Goal: Information Seeking & Learning: Learn about a topic

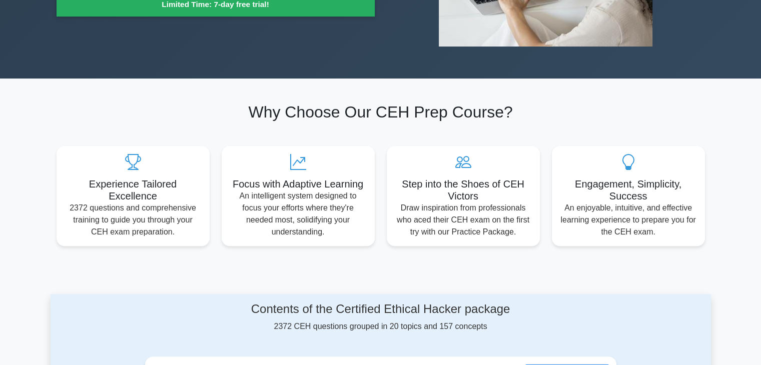
scroll to position [48, 0]
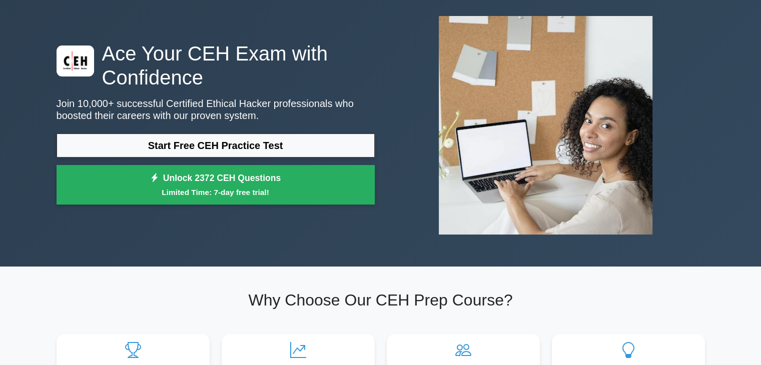
click at [225, 131] on div "Ace Your CEH Exam with Confidence Join 10,000+ successful Certified Ethical Hac…" at bounding box center [216, 126] width 330 height 169
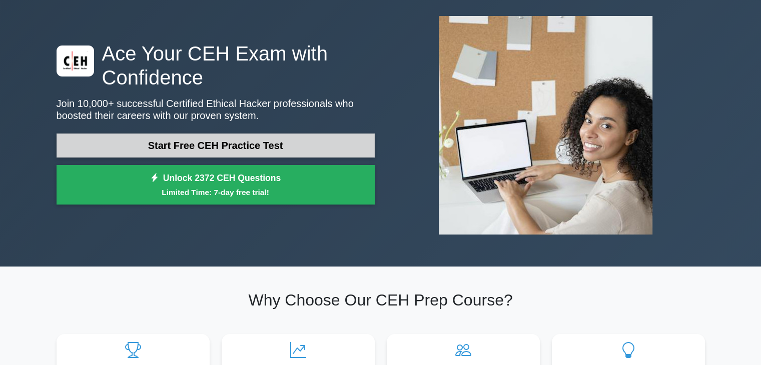
click at [232, 143] on link "Start Free CEH Practice Test" at bounding box center [216, 146] width 318 height 24
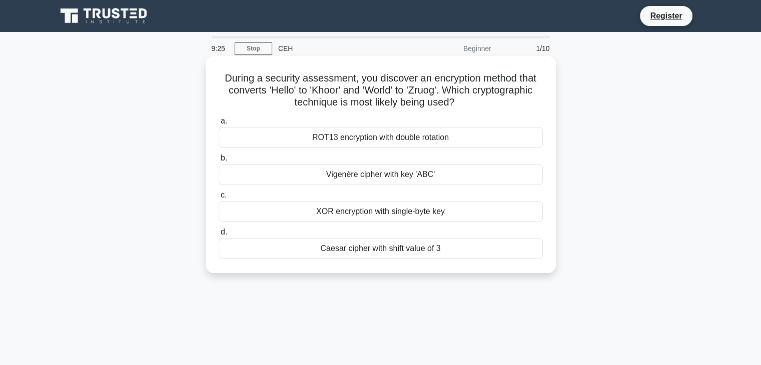
click at [261, 134] on div "ROT13 encryption with double rotation" at bounding box center [381, 137] width 324 height 21
click at [219, 125] on input "a. ROT13 encryption with double rotation" at bounding box center [219, 121] width 0 height 7
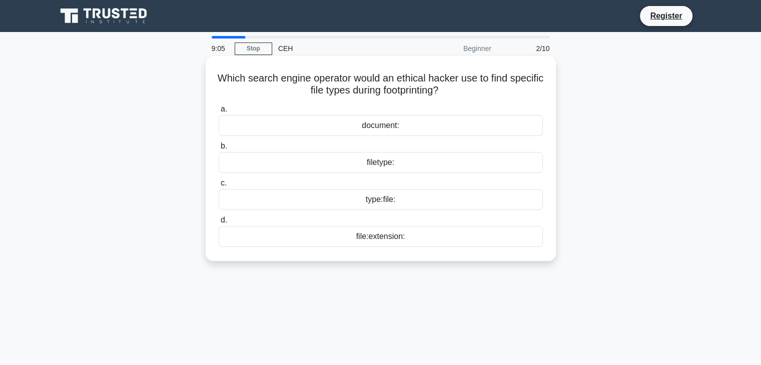
click at [317, 165] on div "filetype:" at bounding box center [381, 162] width 324 height 21
click at [219, 150] on input "b. filetype:" at bounding box center [219, 146] width 0 height 7
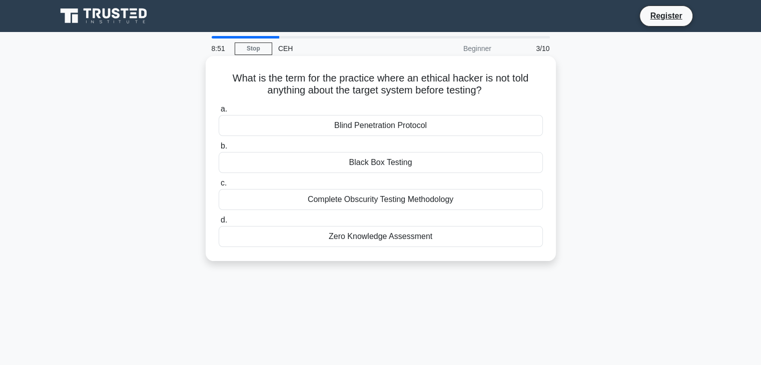
click at [334, 128] on div "Blind Penetration Protocol" at bounding box center [381, 125] width 324 height 21
click at [219, 113] on input "a. Blind Penetration Protocol" at bounding box center [219, 109] width 0 height 7
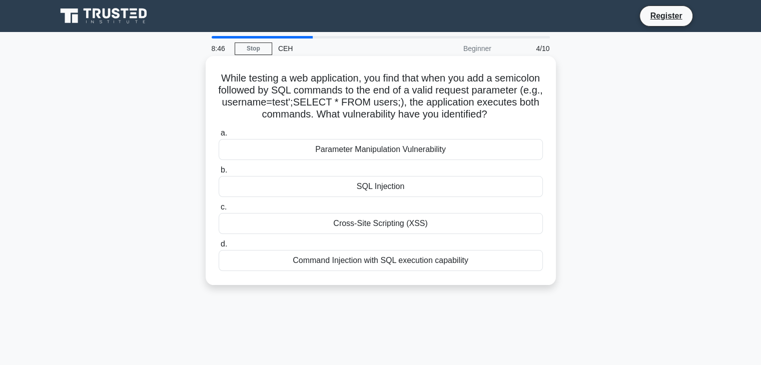
click at [349, 184] on div "SQL Injection" at bounding box center [381, 186] width 324 height 21
click at [219, 174] on input "b. SQL Injection" at bounding box center [219, 170] width 0 height 7
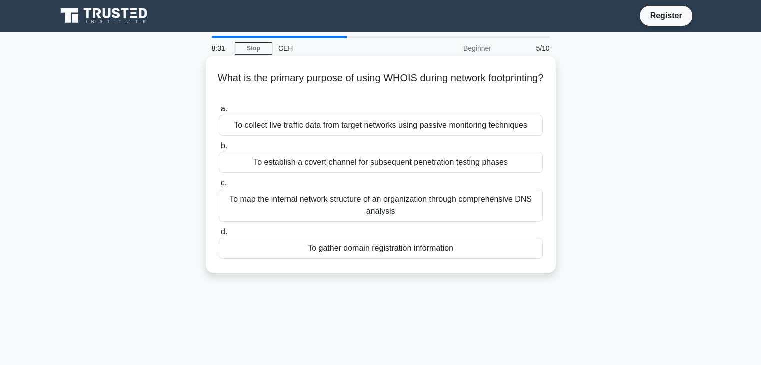
click at [326, 207] on div "To map the internal network structure of an organization through comprehensive …" at bounding box center [381, 205] width 324 height 33
click at [219, 187] on input "c. To map the internal network structure of an organization through comprehensi…" at bounding box center [219, 183] width 0 height 7
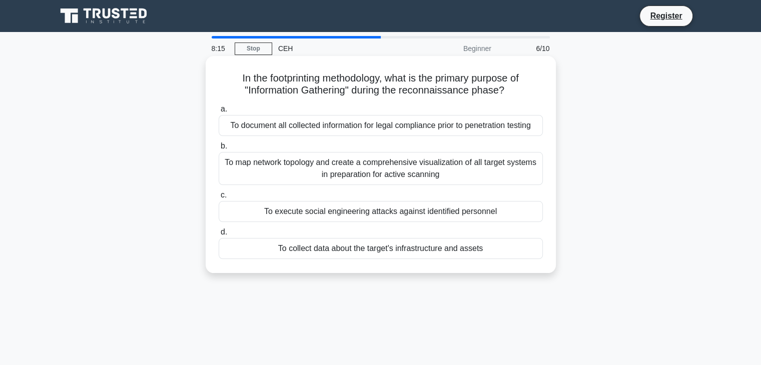
click at [330, 254] on div "To collect data about the target's infrastructure and assets" at bounding box center [381, 248] width 324 height 21
click at [219, 236] on input "d. To collect data about the target's infrastructure and assets" at bounding box center [219, 232] width 0 height 7
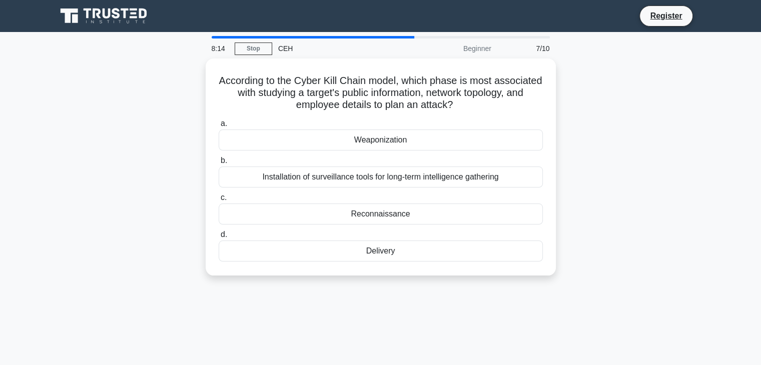
click at [330, 254] on div "Delivery" at bounding box center [381, 251] width 324 height 21
click at [219, 238] on input "d. Delivery" at bounding box center [219, 235] width 0 height 7
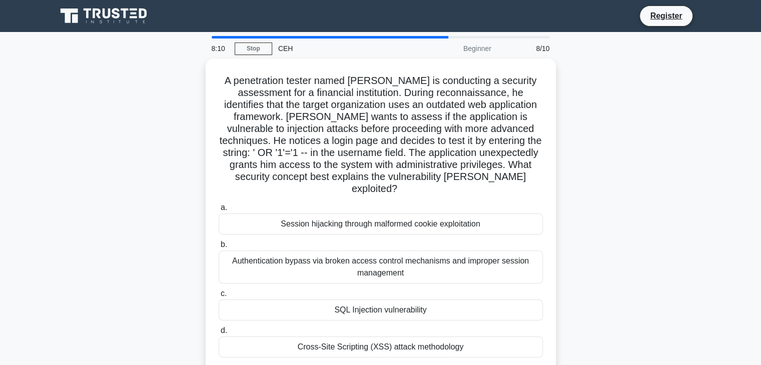
click at [330, 254] on div "Authentication bypass via broken access control mechanisms and improper session…" at bounding box center [381, 267] width 324 height 33
click at [219, 248] on input "b. Authentication bypass via broken access control mechanisms and improper sess…" at bounding box center [219, 245] width 0 height 7
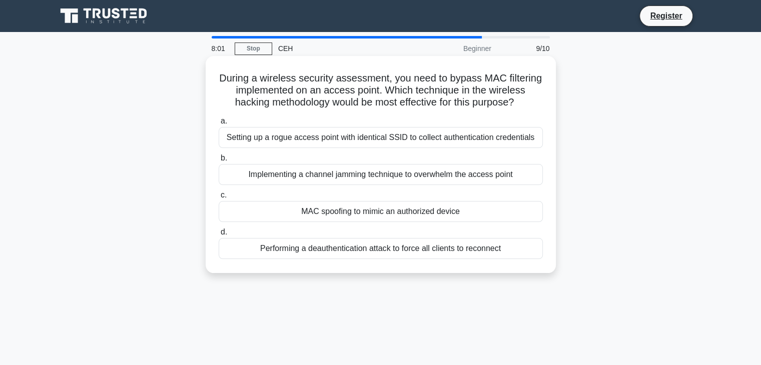
click at [330, 142] on div "Setting up a rogue access point with identical SSID to collect authentication c…" at bounding box center [381, 137] width 324 height 21
click at [219, 125] on input "a. Setting up a rogue access point with identical SSID to collect authenticatio…" at bounding box center [219, 121] width 0 height 7
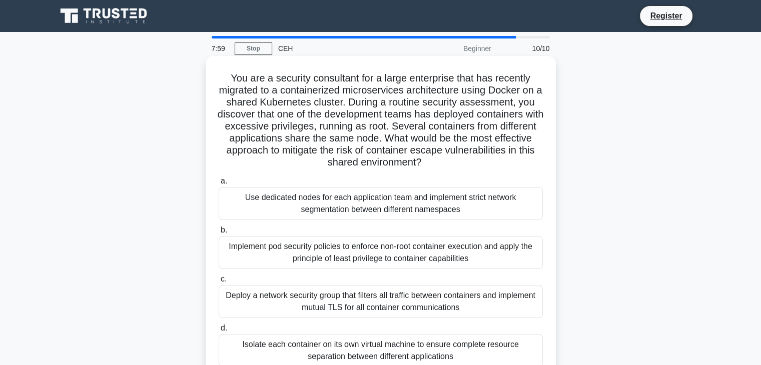
click at [307, 201] on div "Use dedicated nodes for each application team and implement strict network segm…" at bounding box center [381, 203] width 324 height 33
click at [219, 185] on input "a. Use dedicated nodes for each application team and implement strict network s…" at bounding box center [219, 181] width 0 height 7
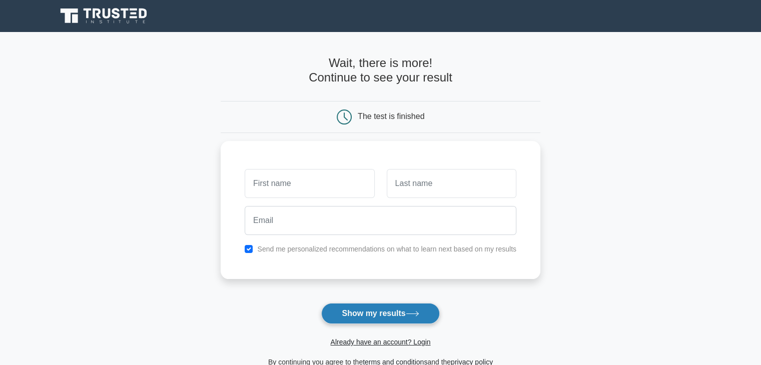
click at [355, 316] on button "Show my results" at bounding box center [380, 313] width 118 height 21
type input "fizzz"
click at [349, 311] on button "Show my results" at bounding box center [380, 313] width 118 height 21
type input "fizzzz"
click at [340, 317] on button "Show my results" at bounding box center [380, 313] width 118 height 21
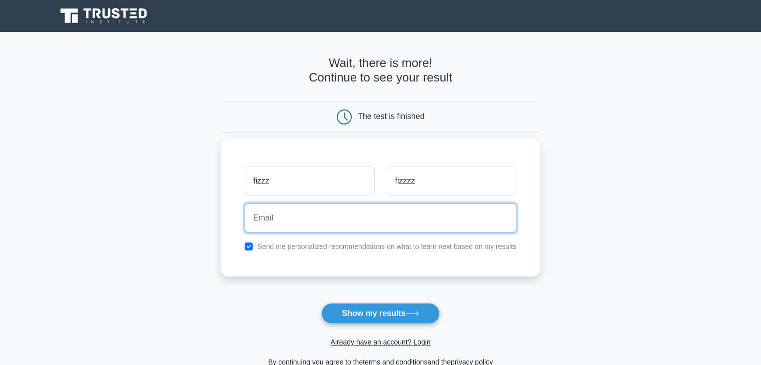
click at [311, 220] on input "email" at bounding box center [381, 218] width 272 height 29
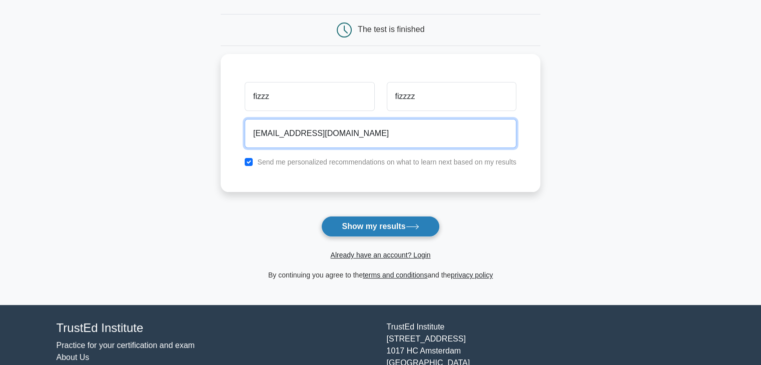
scroll to position [88, 0]
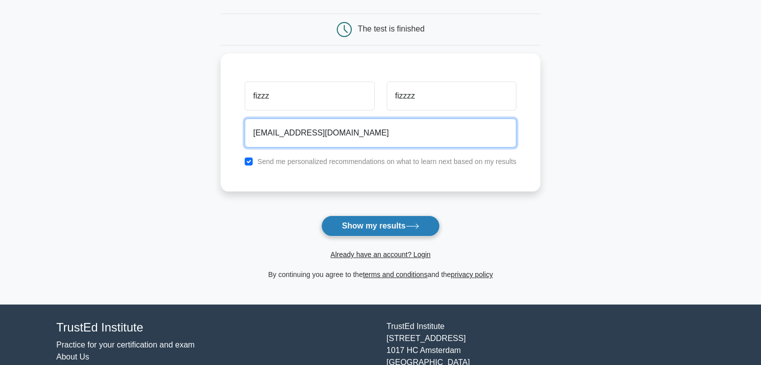
type input "haafizganteng.456@gmail.com"
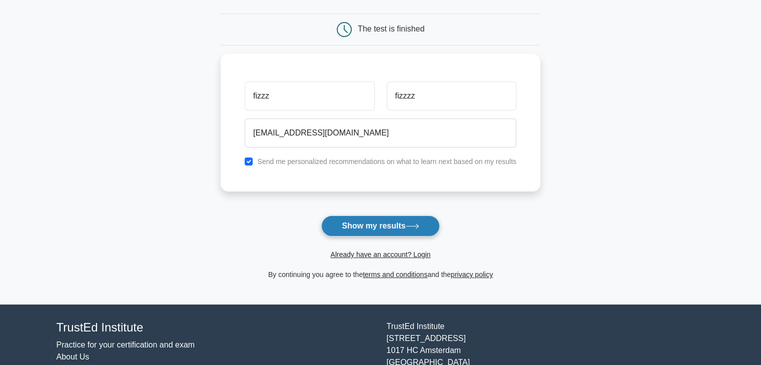
click at [362, 228] on button "Show my results" at bounding box center [380, 226] width 118 height 21
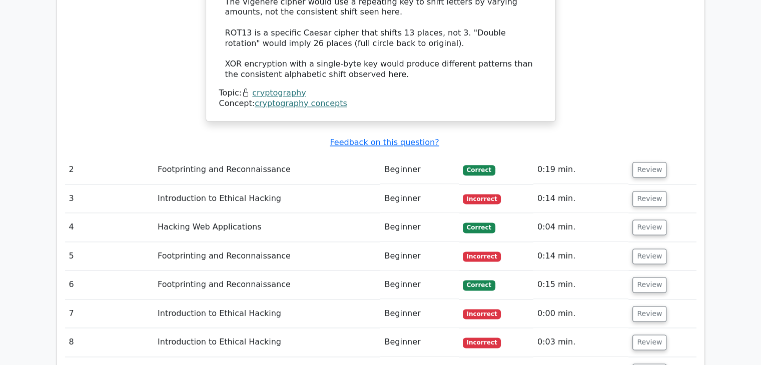
scroll to position [1242, 0]
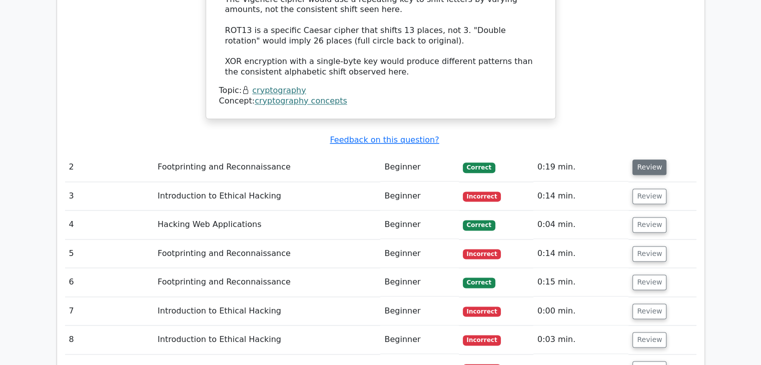
click at [643, 160] on button "Review" at bounding box center [649, 168] width 34 height 16
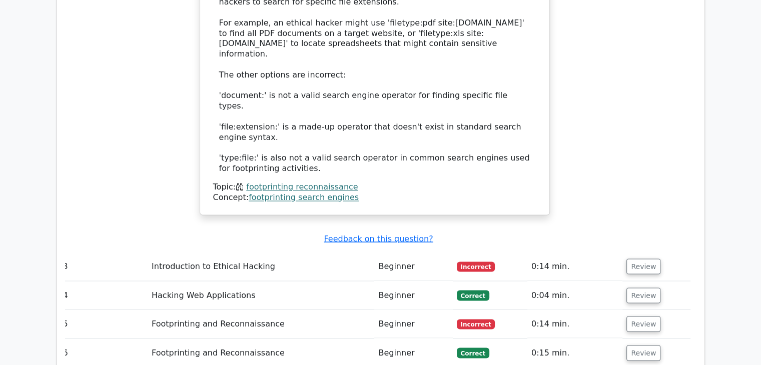
scroll to position [1680, 0]
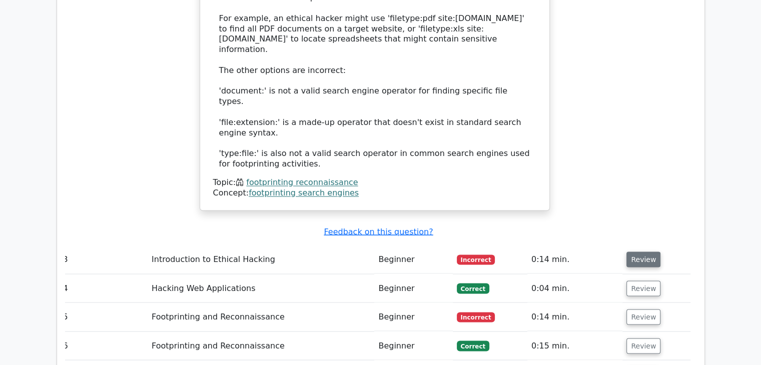
click at [644, 252] on button "Review" at bounding box center [643, 260] width 34 height 16
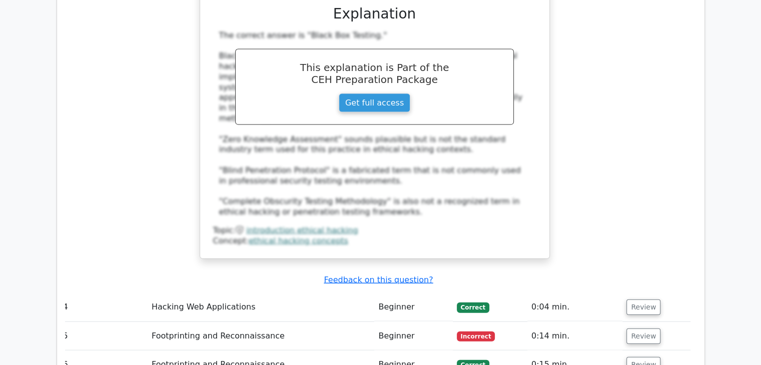
scroll to position [2141, 0]
click at [644, 299] on button "Review" at bounding box center [643, 307] width 34 height 16
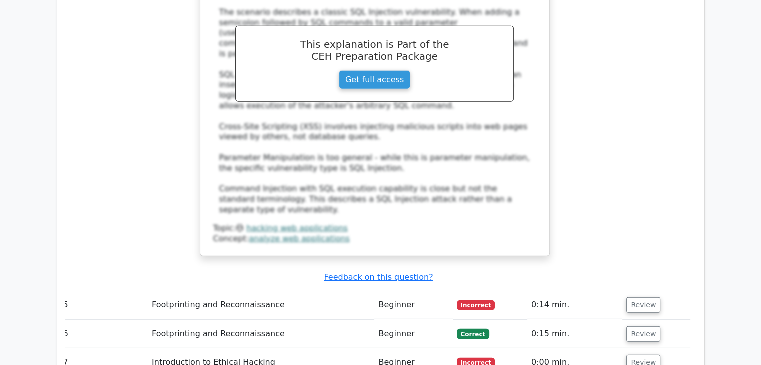
scroll to position [2710, 0]
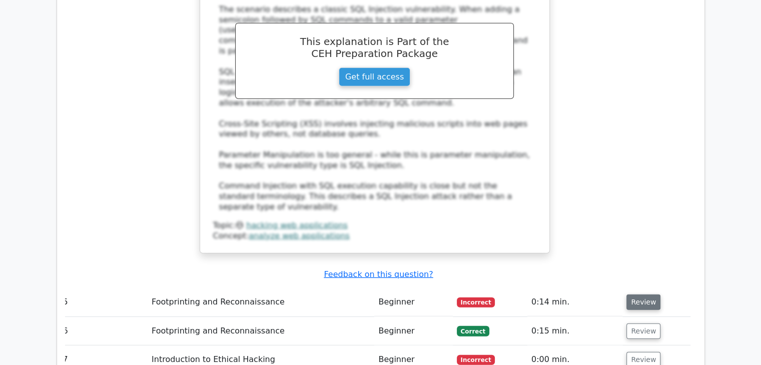
click at [641, 295] on button "Review" at bounding box center [643, 303] width 34 height 16
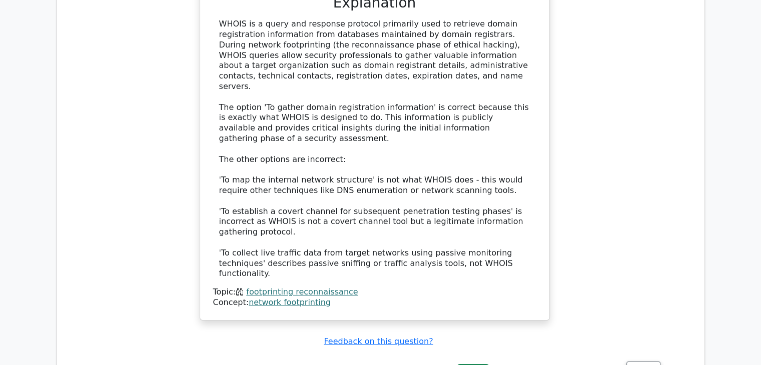
scroll to position [3247, 0]
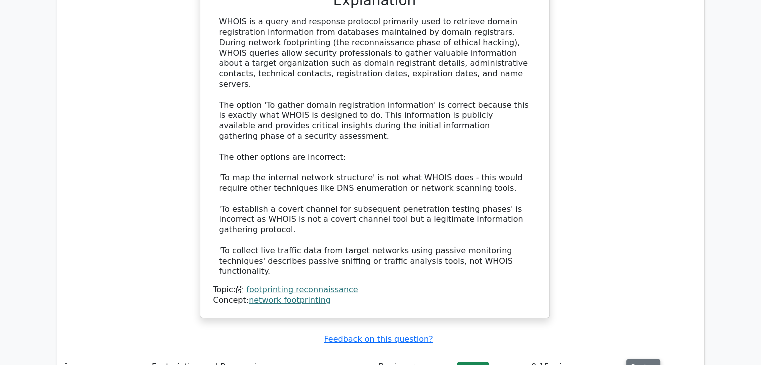
click at [639, 360] on button "Review" at bounding box center [643, 368] width 34 height 16
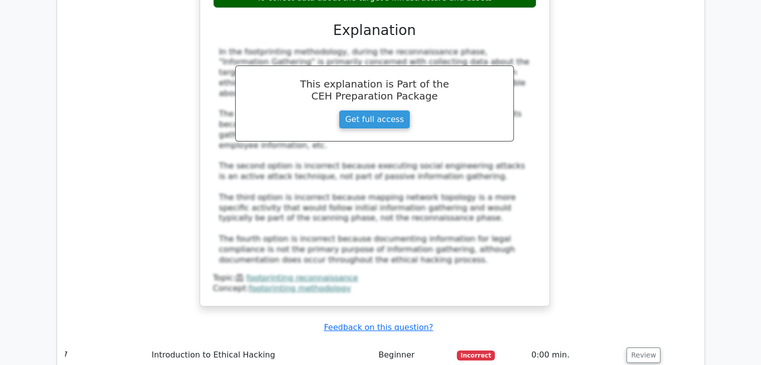
scroll to position [3820, 0]
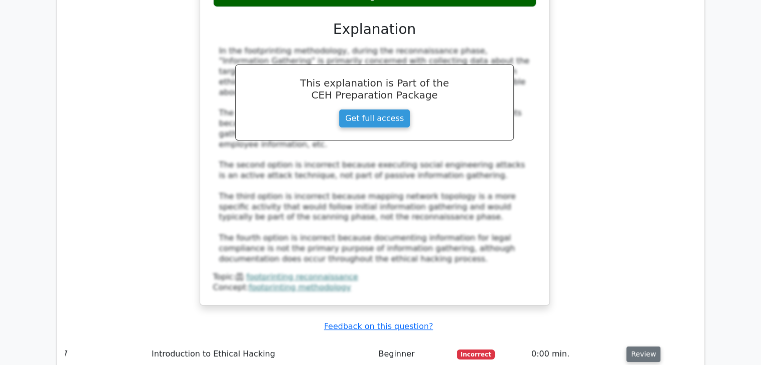
click at [634, 347] on button "Review" at bounding box center [643, 355] width 34 height 16
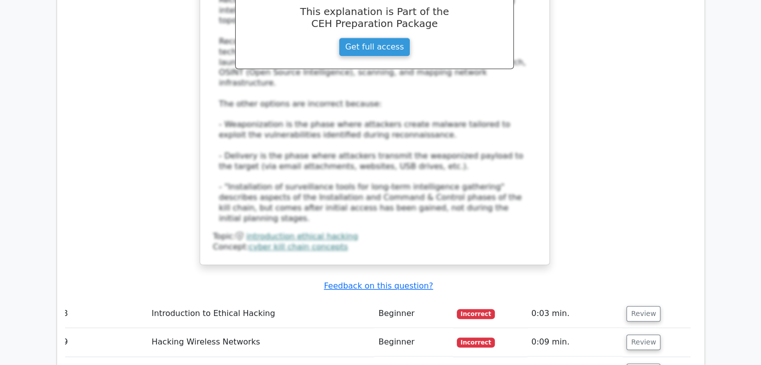
scroll to position [4451, 0]
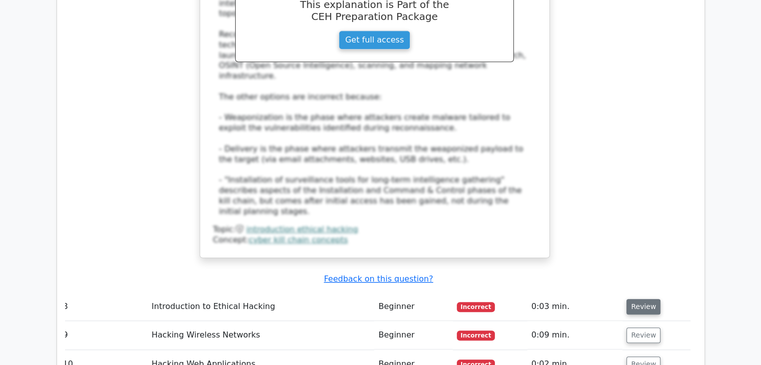
click at [644, 299] on button "Review" at bounding box center [643, 307] width 34 height 16
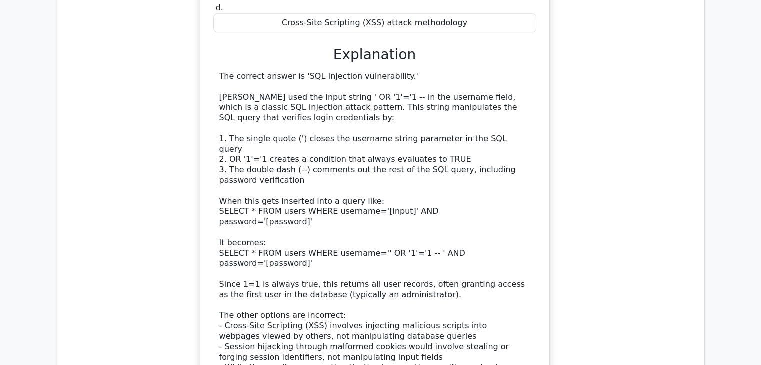
scroll to position [5036, 0]
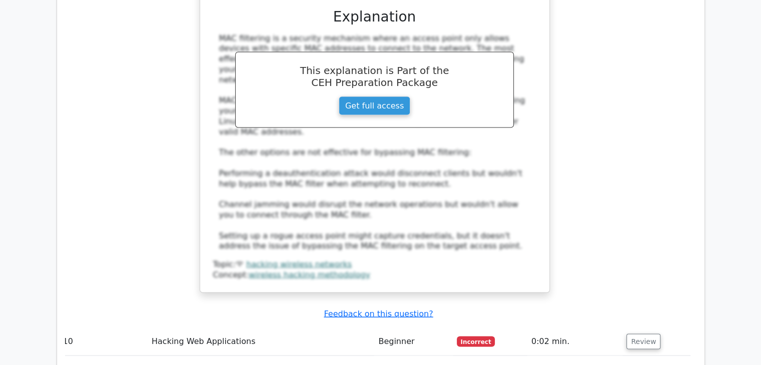
scroll to position [5743, 0]
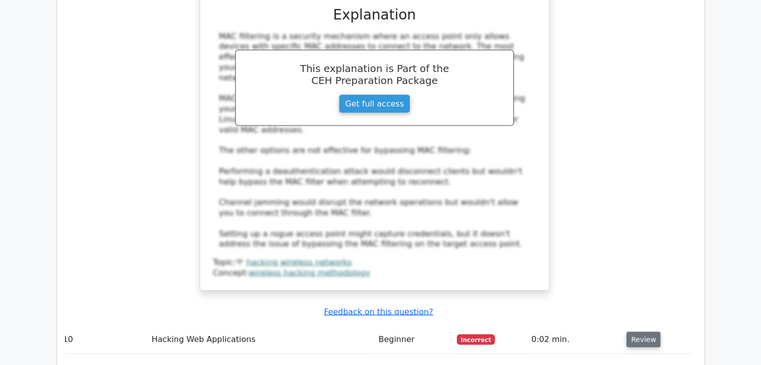
click at [650, 332] on button "Review" at bounding box center [643, 340] width 34 height 16
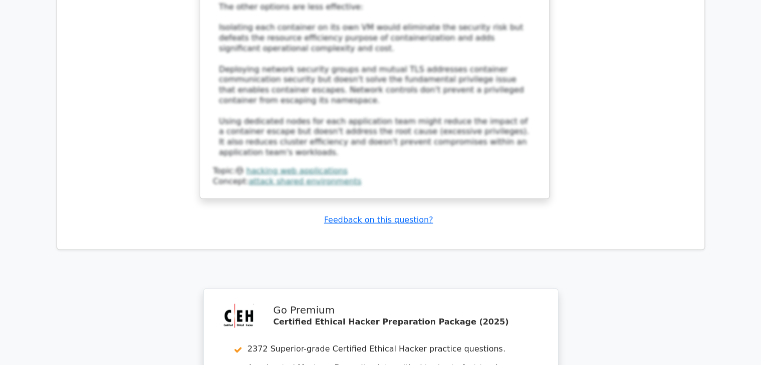
scroll to position [6566, 0]
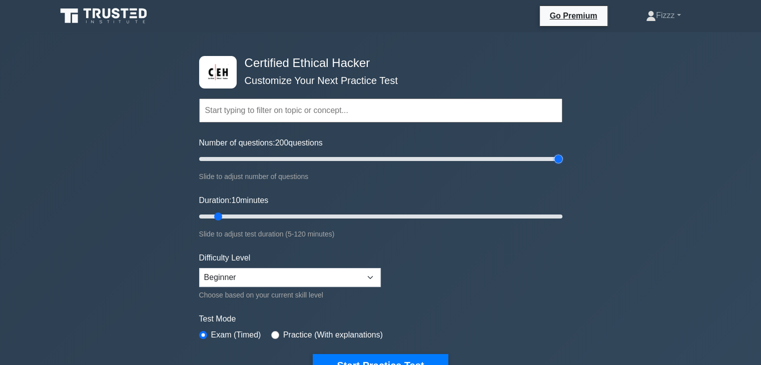
drag, startPoint x: 215, startPoint y: 159, endPoint x: 578, endPoint y: 169, distance: 363.8
type input "200"
click at [562, 165] on input "Number of questions: 200 questions" at bounding box center [380, 159] width 363 height 12
drag, startPoint x: 219, startPoint y: 215, endPoint x: 438, endPoint y: 211, distance: 219.6
type input "80"
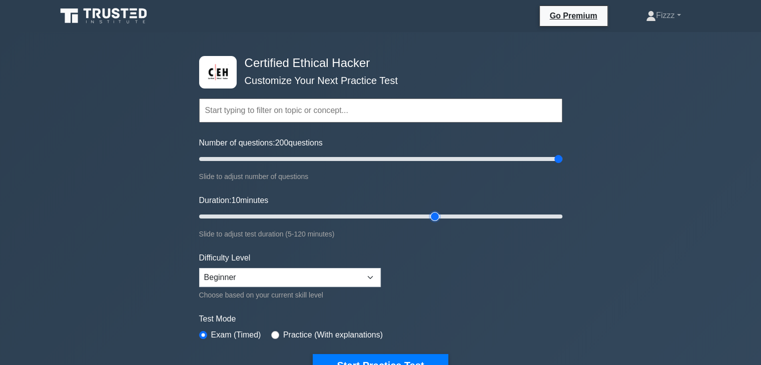
click at [438, 211] on input "Duration: 10 minutes" at bounding box center [380, 217] width 363 height 12
click at [372, 273] on select "Beginner Intermediate Expert" at bounding box center [290, 277] width 182 height 19
select select "expert"
click at [199, 268] on select "Beginner Intermediate Expert" at bounding box center [290, 277] width 182 height 19
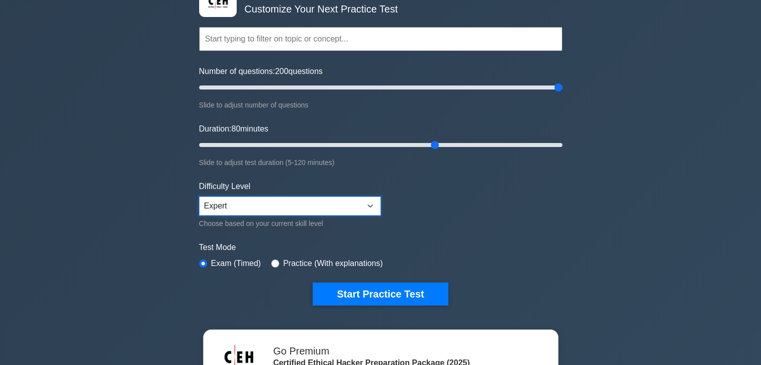
scroll to position [76, 0]
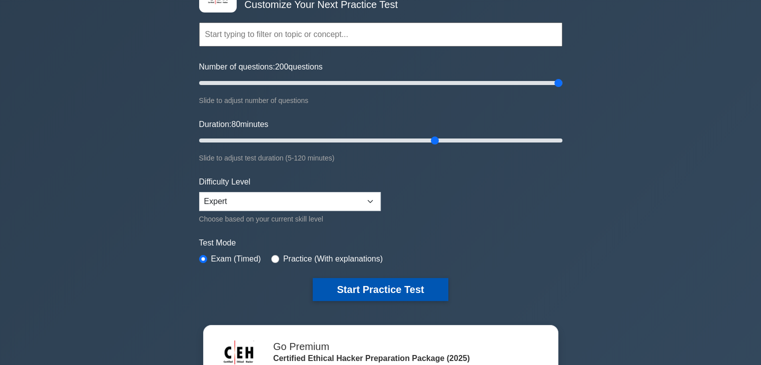
click at [388, 292] on button "Start Practice Test" at bounding box center [380, 289] width 135 height 23
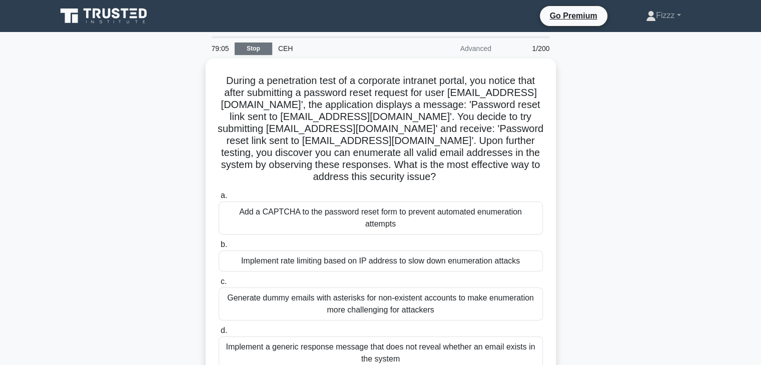
click at [254, 47] on link "Stop" at bounding box center [254, 49] width 38 height 13
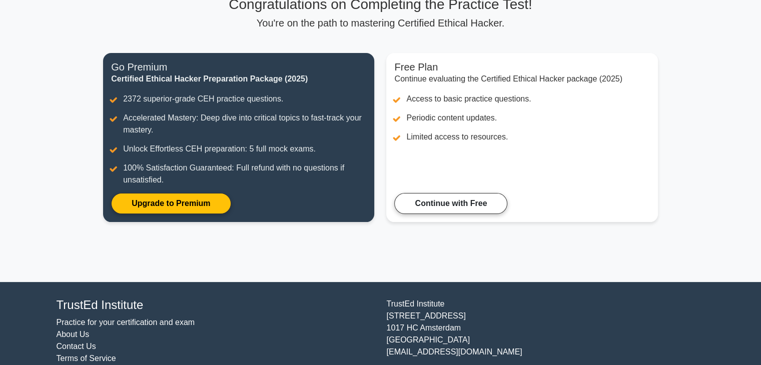
scroll to position [90, 0]
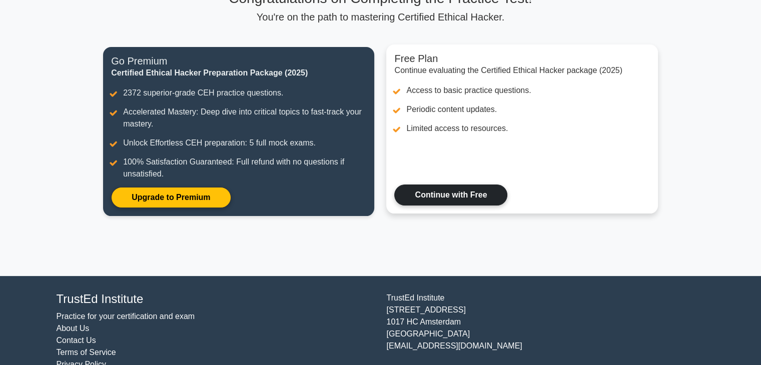
click at [446, 193] on link "Continue with Free" at bounding box center [450, 195] width 113 height 21
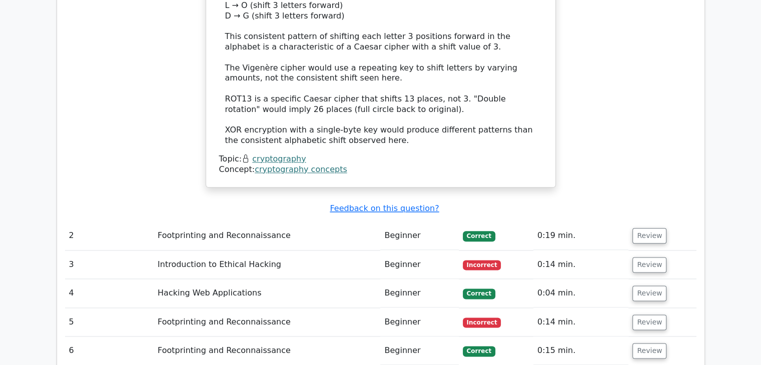
scroll to position [1723, 0]
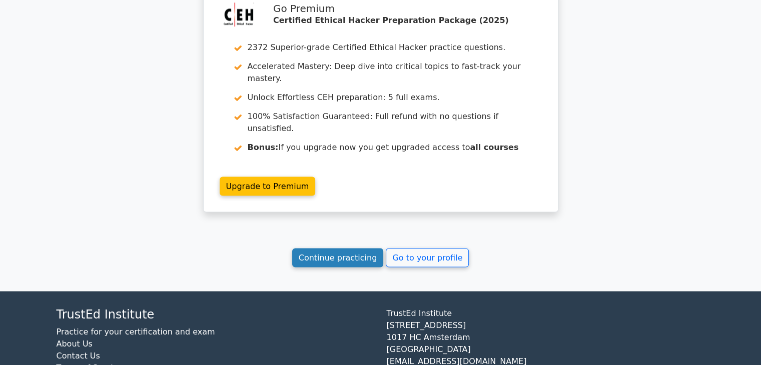
click at [364, 248] on link "Continue practicing" at bounding box center [338, 257] width 92 height 19
